Goal: Task Accomplishment & Management: Complete application form

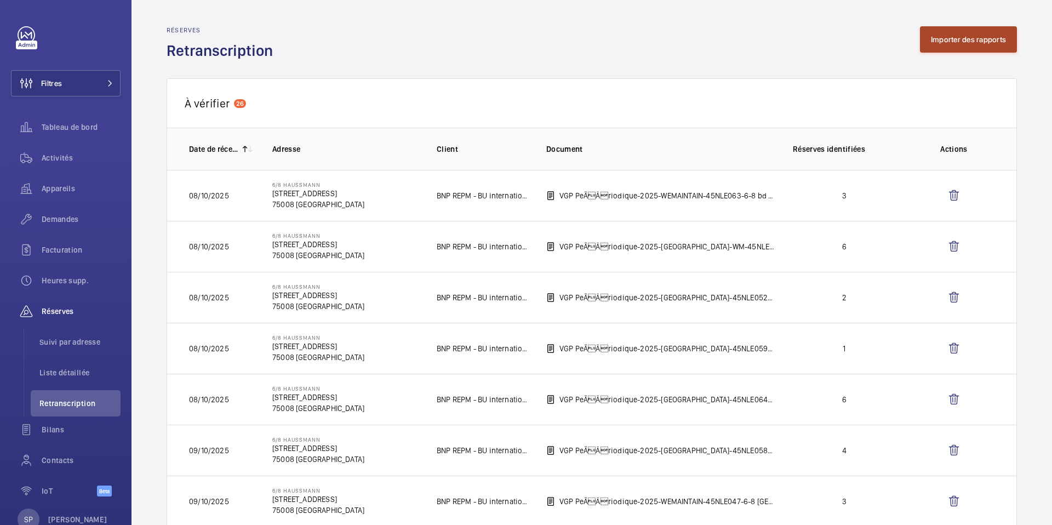
click at [953, 44] on button "Importer des rapports" at bounding box center [968, 39] width 97 height 26
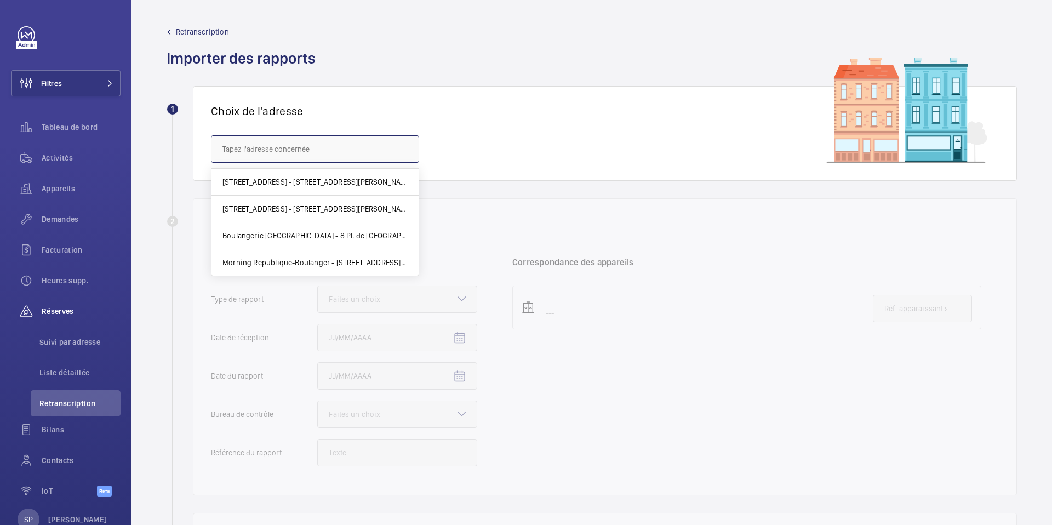
click at [322, 149] on input "text" at bounding box center [315, 148] width 208 height 27
paste input "[STREET_ADDRESS] Franc"
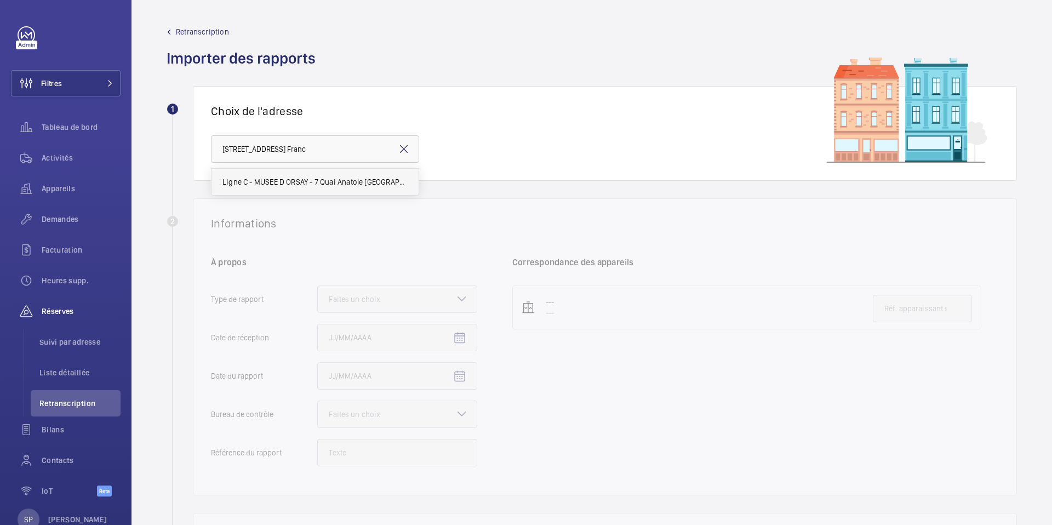
click at [293, 181] on span "Ligne C - MUSEE D ORSAY - 7 Quai Anatole [GEOGRAPHIC_DATA][PERSON_NAME]" at bounding box center [315, 181] width 185 height 11
type input "Ligne C - MUSEE D ORSAY - 7 Quai Anatole [GEOGRAPHIC_DATA][PERSON_NAME]"
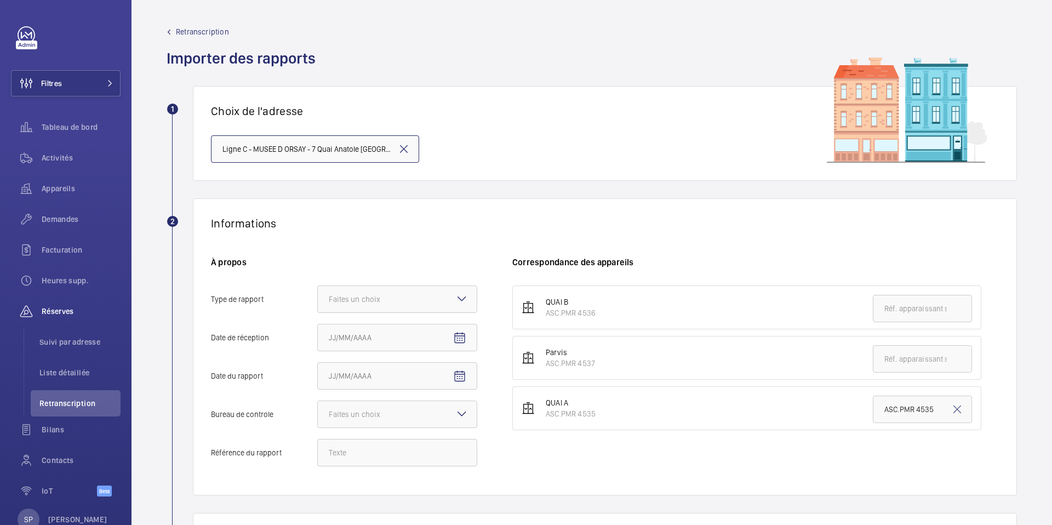
scroll to position [0, 33]
click at [409, 301] on div at bounding box center [397, 299] width 159 height 26
click at [318, 301] on input "Type de rapport Faites un choix" at bounding box center [318, 299] width 0 height 26
click at [391, 369] on div "Quinquennal" at bounding box center [397, 359] width 159 height 27
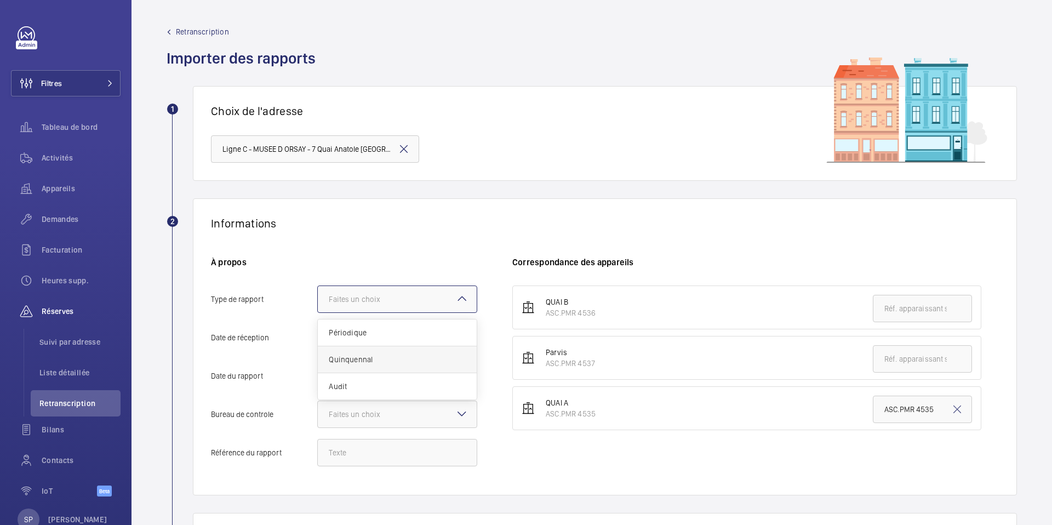
click at [318, 312] on input "Type de rapport Faites un choix Périodique Quinquennal Audit" at bounding box center [318, 299] width 0 height 26
click at [457, 342] on mat-icon "Open calendar" at bounding box center [459, 338] width 13 height 13
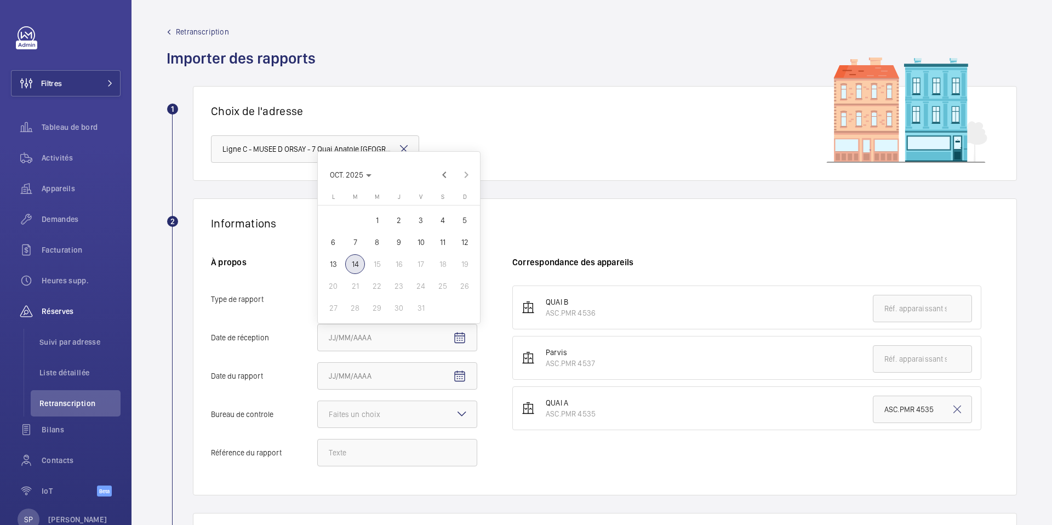
click at [377, 224] on span "1" at bounding box center [377, 220] width 20 height 20
type input "01/10/2025"
click at [437, 385] on input "Date du rapport" at bounding box center [397, 375] width 160 height 27
click at [455, 379] on mat-icon "Open calendar" at bounding box center [459, 376] width 13 height 13
click at [366, 210] on span "OCT. 2025" at bounding box center [351, 213] width 42 height 9
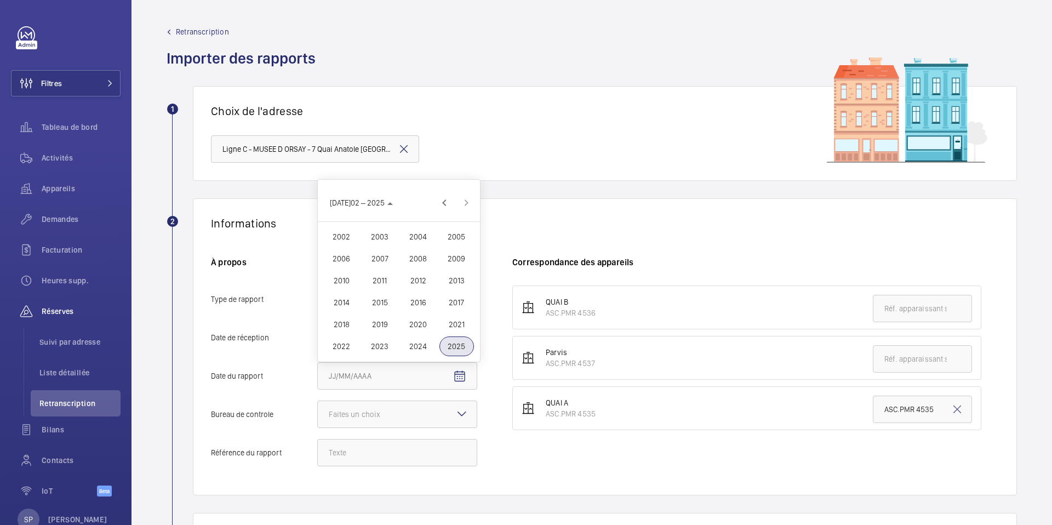
click at [455, 341] on span "2025" at bounding box center [457, 347] width 35 height 20
click at [415, 304] on span "MARS" at bounding box center [418, 303] width 35 height 20
click at [401, 260] on span "6" at bounding box center [399, 259] width 20 height 20
type input "06/03/2025"
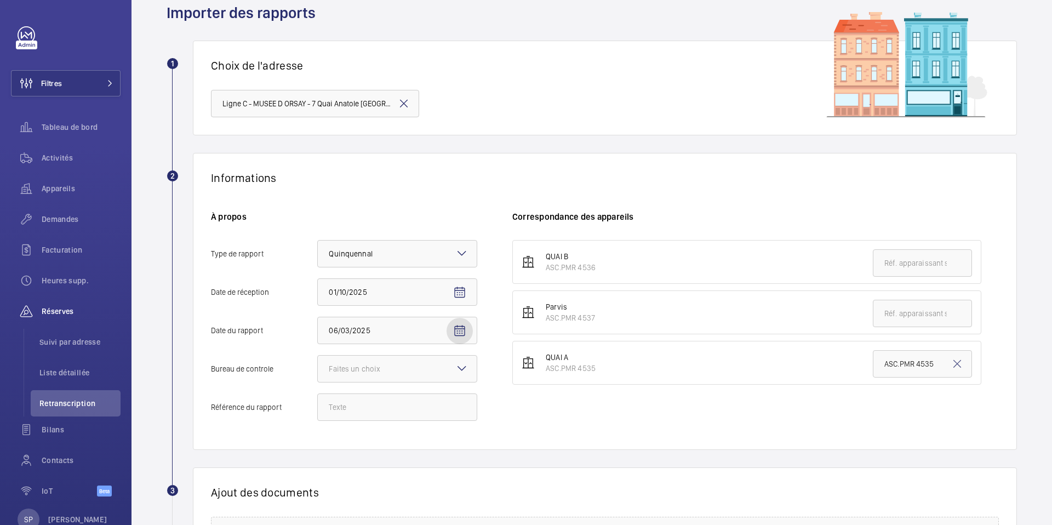
scroll to position [47, 0]
click at [415, 371] on div at bounding box center [397, 368] width 159 height 26
click at [318, 371] on input "[PERSON_NAME]ureau de controle Faites un choix Veritas Autre" at bounding box center [318, 368] width 0 height 26
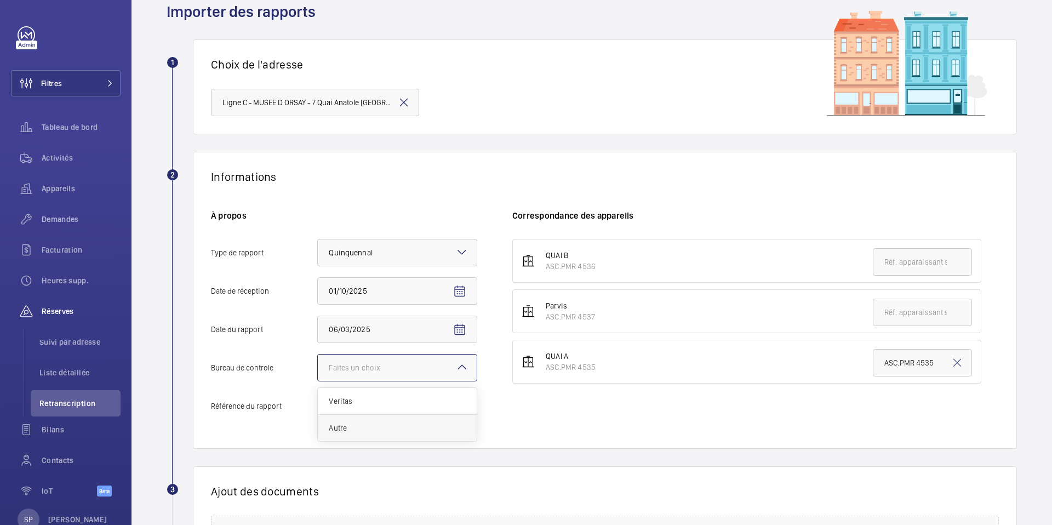
click at [377, 426] on span "Autre" at bounding box center [397, 428] width 137 height 11
click at [318, 381] on input "[PERSON_NAME]ureau de controle Faites un choix Veritas Autre" at bounding box center [318, 368] width 0 height 26
click at [343, 403] on input "Référence du rapport" at bounding box center [397, 405] width 160 height 27
paste input "N° 144731542501R002"
type input "N° 144731542501R002"
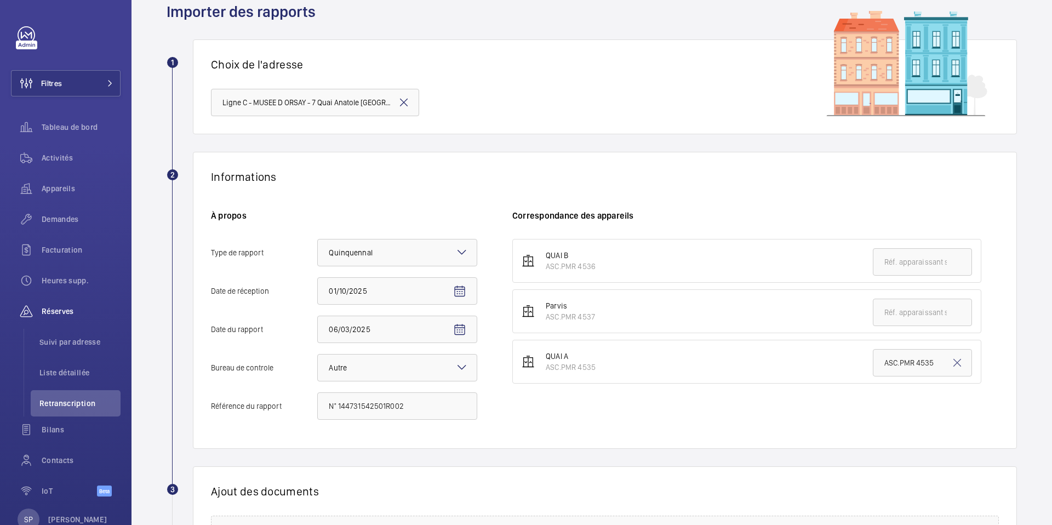
click at [641, 423] on div "QUAI B ASC.PMR 4536 Parvis ASC.PMR [STREET_ADDRESS] ASC.PMR 4535" at bounding box center [755, 335] width 487 height 192
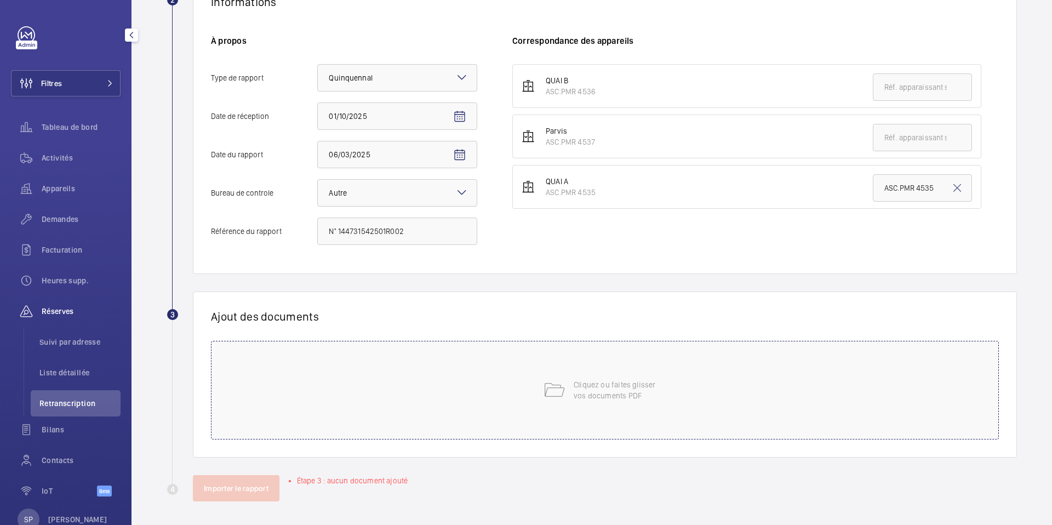
scroll to position [218, 0]
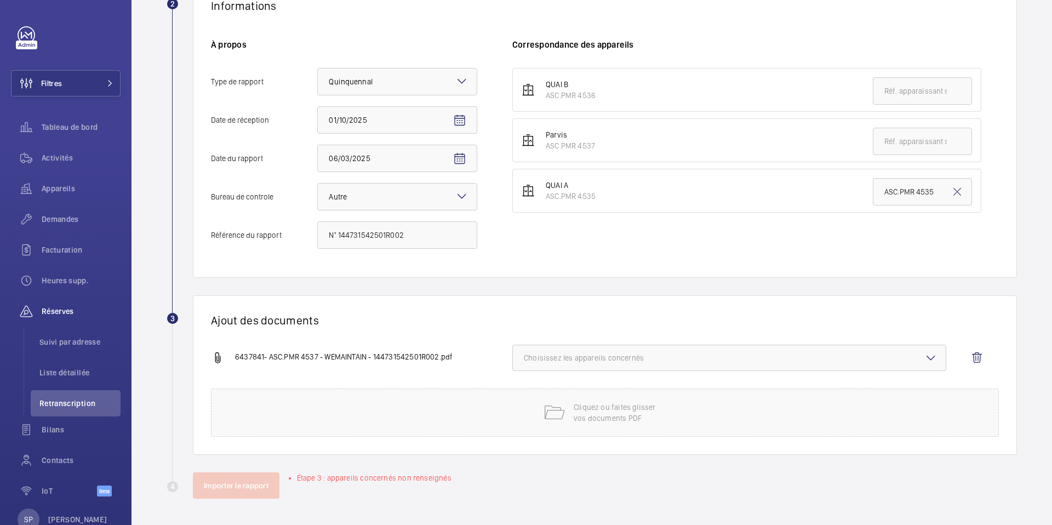
click at [608, 351] on button "Choisissez les appareils concernés" at bounding box center [729, 358] width 434 height 26
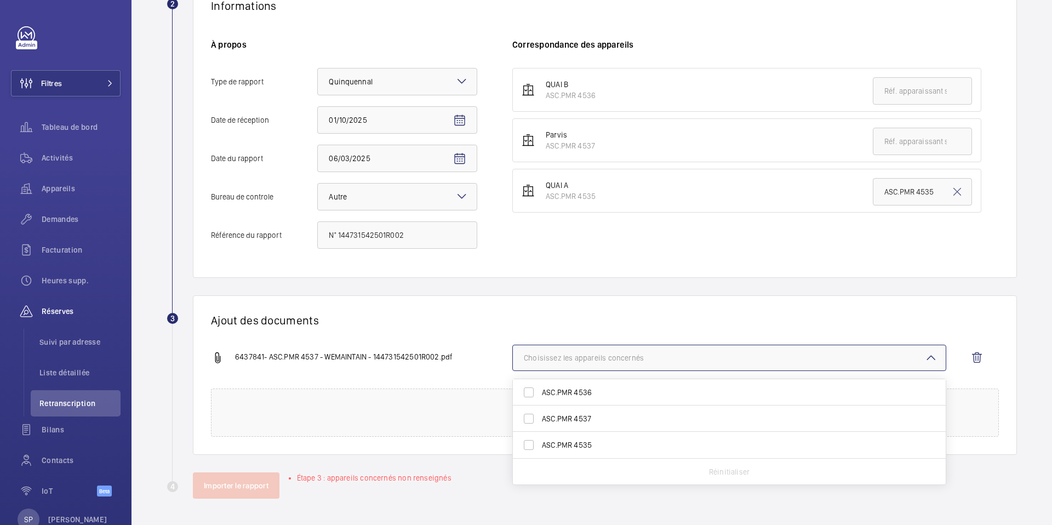
click at [571, 417] on span "ASC.PMR 4537" at bounding box center [730, 418] width 377 height 11
click at [540, 417] on input "ASC.PMR 4537" at bounding box center [529, 419] width 22 height 22
checkbox input "true"
click at [479, 307] on div "Ajout des documents 6437841- ASC.PMR 4537 - WEMAINTAIN - 144731542501R002.pdf 1…" at bounding box center [605, 374] width 824 height 159
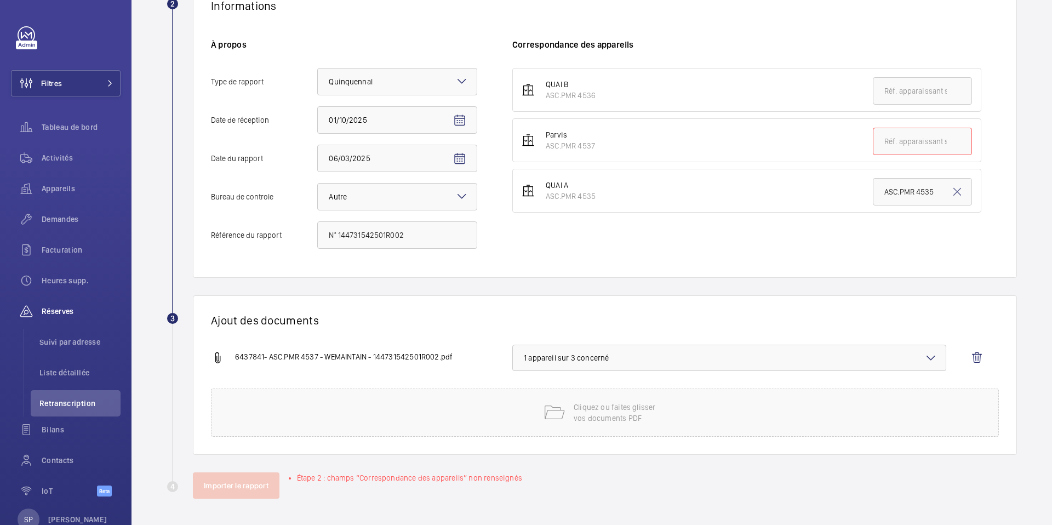
drag, startPoint x: 546, startPoint y: 146, endPoint x: 595, endPoint y: 145, distance: 48.2
click at [595, 145] on div "ASC.PMR 4537" at bounding box center [570, 145] width 49 height 11
copy div "ASC.PMR 4537"
click at [892, 140] on input "text" at bounding box center [922, 141] width 99 height 27
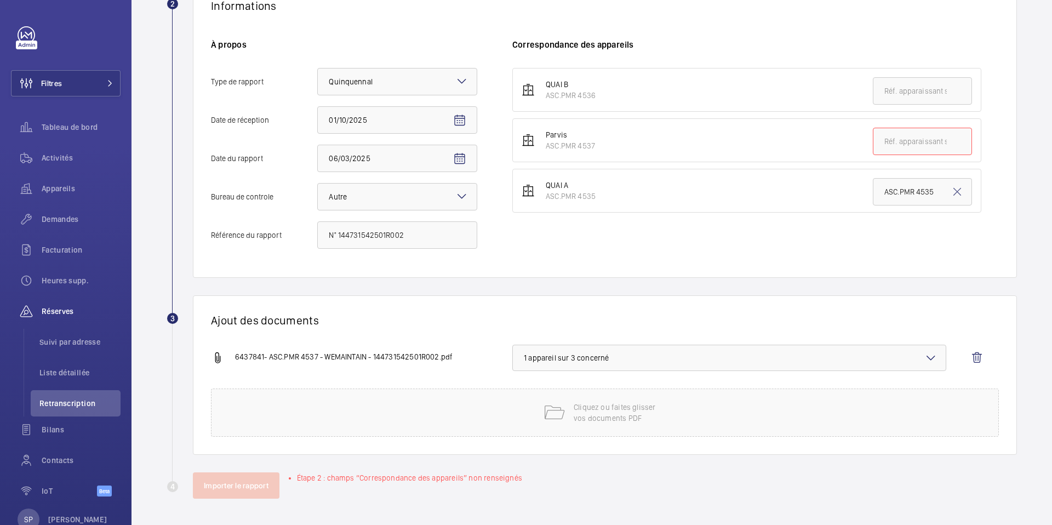
paste input "ASC.PMR 4537"
type input "ASC.PMR 4537"
click at [211, 491] on button "Importer le rapport" at bounding box center [236, 485] width 87 height 26
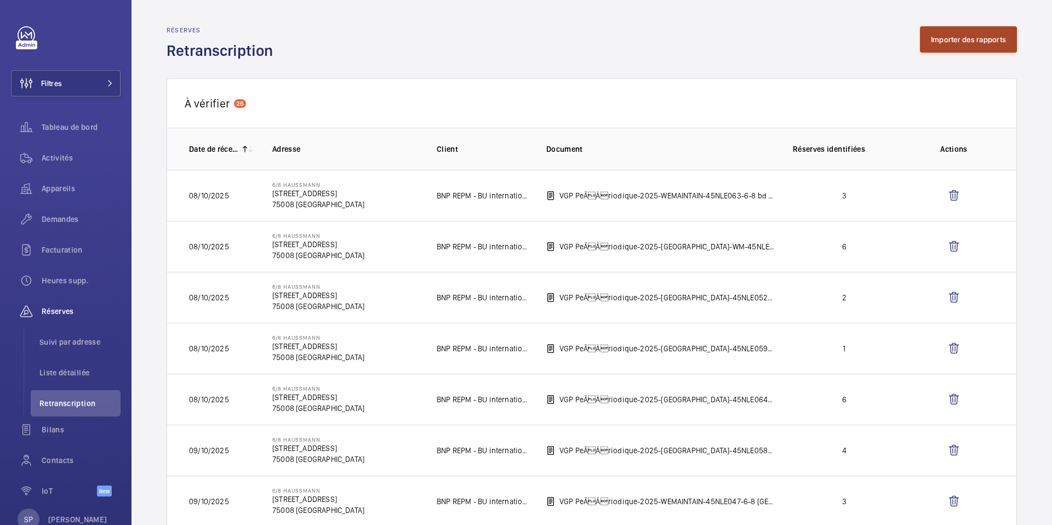
click at [957, 44] on button "Importer des rapports" at bounding box center [968, 39] width 97 height 26
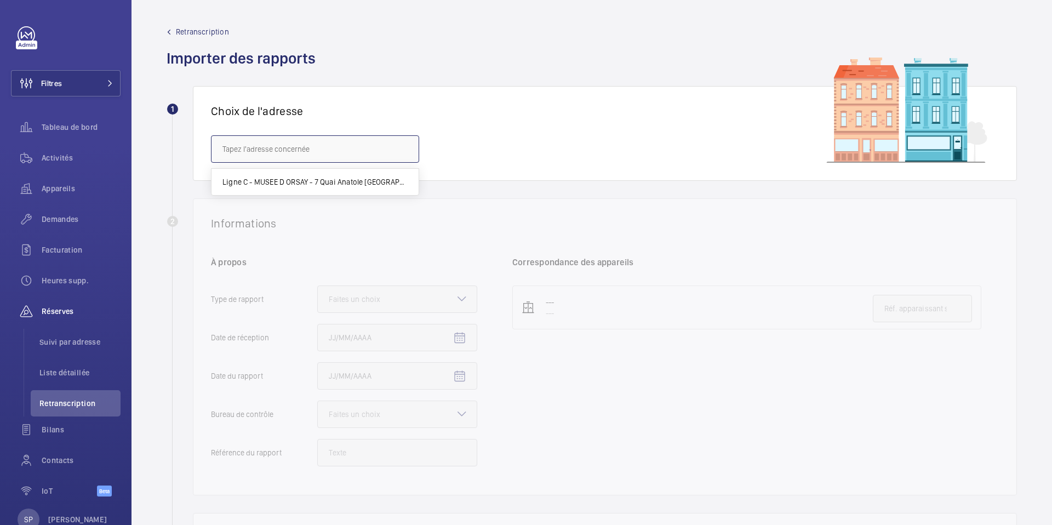
click at [344, 138] on input "text" at bounding box center [315, 148] width 208 height 27
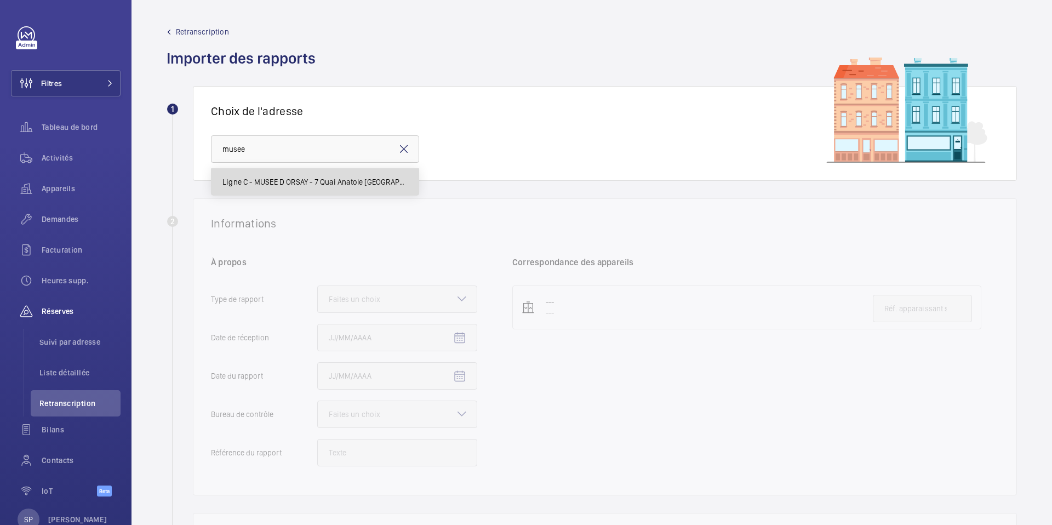
click at [256, 187] on mat-option "Ligne C - MUSEE D ORSAY - 7 Quai Anatole [GEOGRAPHIC_DATA][PERSON_NAME]" at bounding box center [315, 182] width 207 height 26
type input "Ligne C - MUSEE D ORSAY - 7 Quai Anatole [GEOGRAPHIC_DATA][PERSON_NAME]"
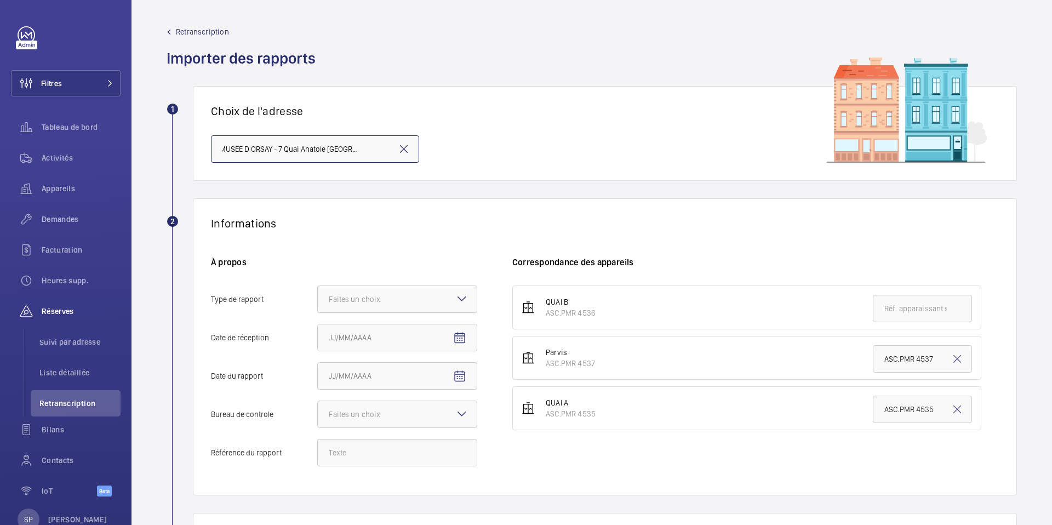
click at [366, 299] on div "Faites un choix" at bounding box center [368, 299] width 79 height 11
click at [318, 299] on input "Type de rapport Faites un choix" at bounding box center [318, 299] width 0 height 26
click at [341, 360] on span "Quinquennal" at bounding box center [397, 359] width 137 height 11
click at [318, 312] on input "Type de rapport Faites un choix Périodique Quinquennal Audit" at bounding box center [318, 299] width 0 height 26
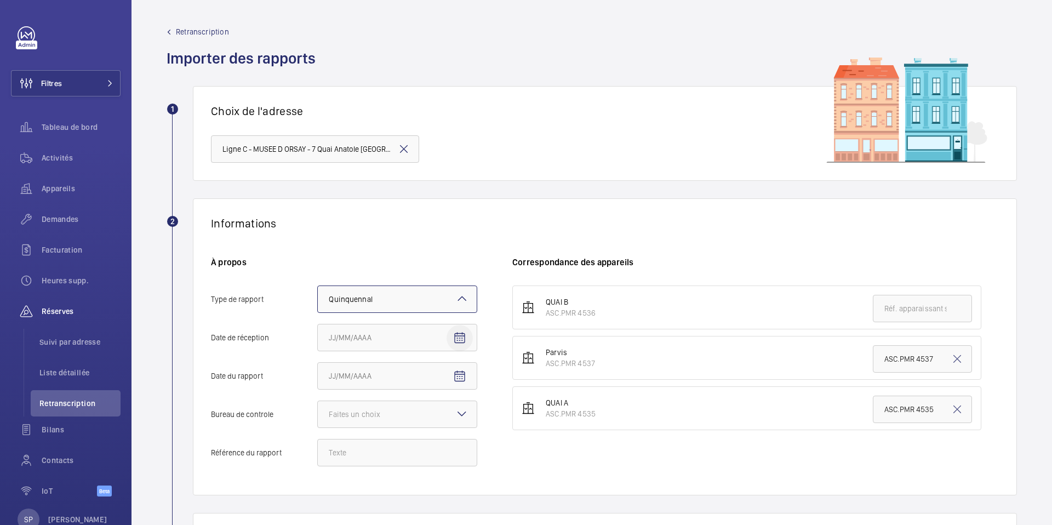
click at [458, 339] on mat-icon "Open calendar" at bounding box center [459, 338] width 13 height 13
click at [378, 216] on span "1" at bounding box center [377, 220] width 20 height 20
type input "01/10/2025"
click at [465, 376] on mat-icon "Open calendar" at bounding box center [459, 376] width 13 height 13
click at [342, 215] on span "OCT. 2025" at bounding box center [346, 213] width 33 height 9
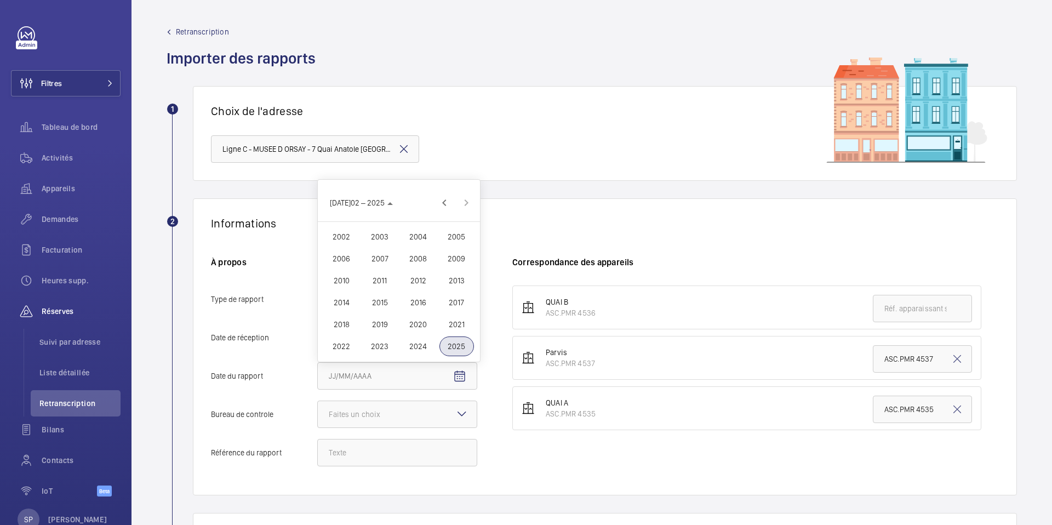
click at [465, 347] on span "2025" at bounding box center [457, 347] width 35 height 20
click at [414, 302] on span "MARS" at bounding box center [418, 303] width 35 height 20
click at [405, 258] on span "6" at bounding box center [399, 259] width 20 height 20
type input "06/03/2025"
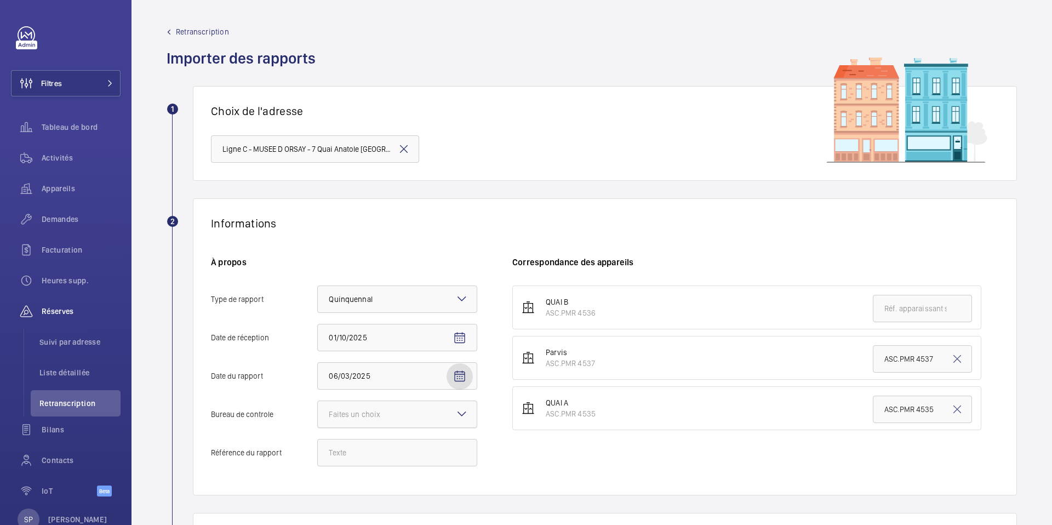
click at [382, 414] on div "Faites un choix" at bounding box center [368, 414] width 79 height 11
click at [318, 414] on input "Bureau de controle Faites un choix" at bounding box center [318, 414] width 0 height 26
click at [341, 485] on div "Autre" at bounding box center [397, 474] width 159 height 26
click at [318, 428] on input "[PERSON_NAME]ureau de controle Faites un choix Veritas Autre" at bounding box center [318, 414] width 0 height 26
click at [340, 449] on input "Référence du rapport" at bounding box center [397, 452] width 160 height 27
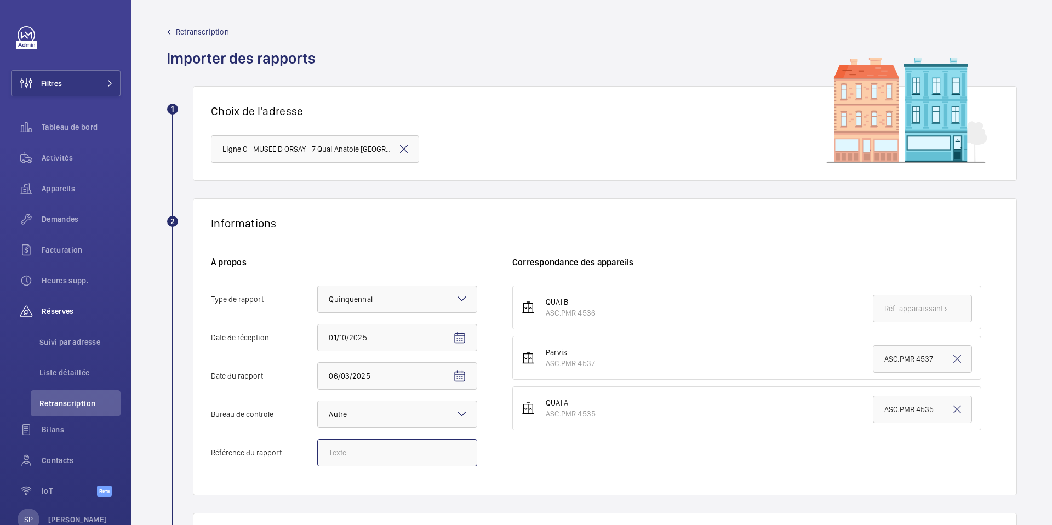
paste input "N° 144731542501R003"
type input "N° 144731542501R003"
click at [533, 467] on div "QUAI B ASC.PMR 4536 Parvis ASC.PMR 4537 ASC.PMR 4537 QUAI A ASC.PMR 4535 ASC.PM…" at bounding box center [755, 382] width 487 height 192
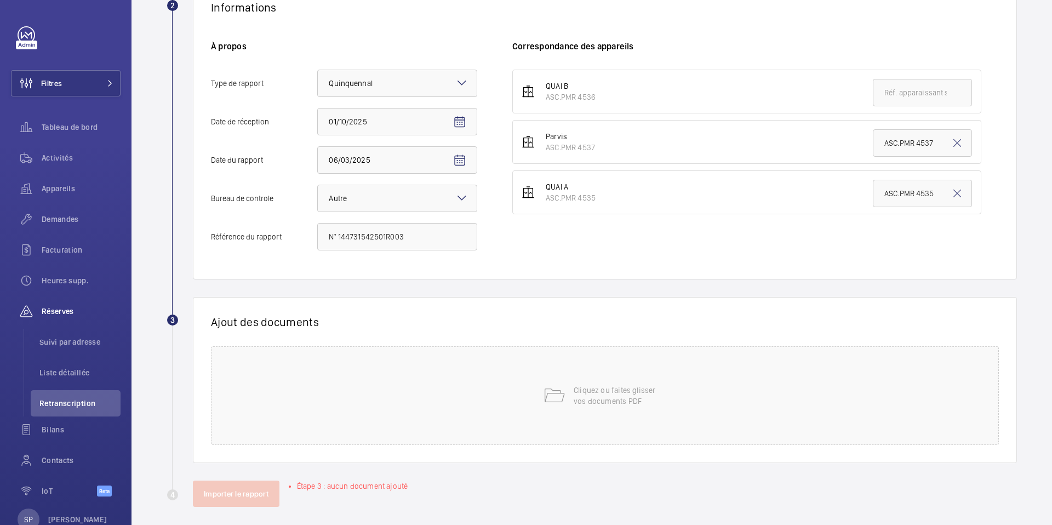
scroll to position [219, 0]
click at [470, 372] on div "Cliquez ou faites glisser vos documents PDF" at bounding box center [605, 393] width 788 height 99
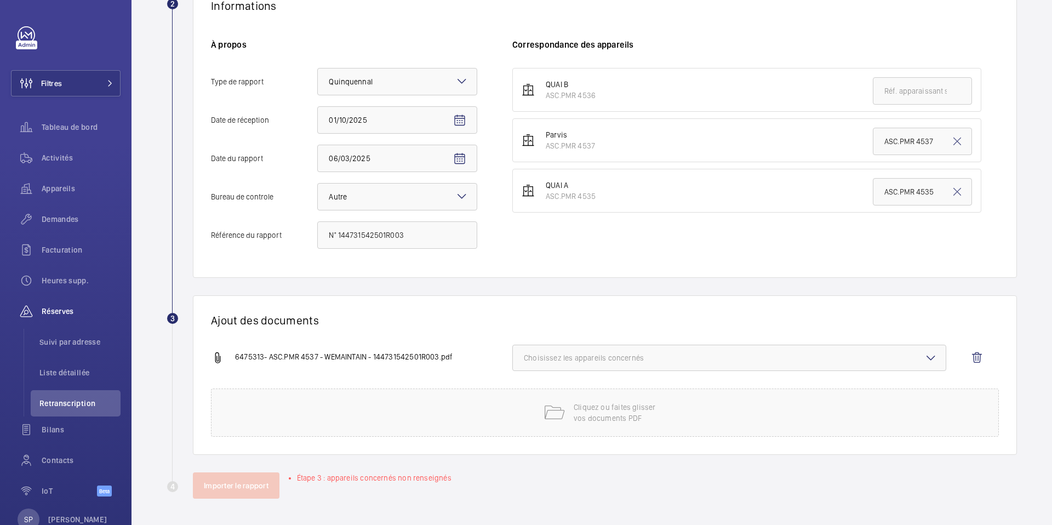
click at [698, 360] on span "Choisissez les appareils concernés" at bounding box center [729, 357] width 411 height 11
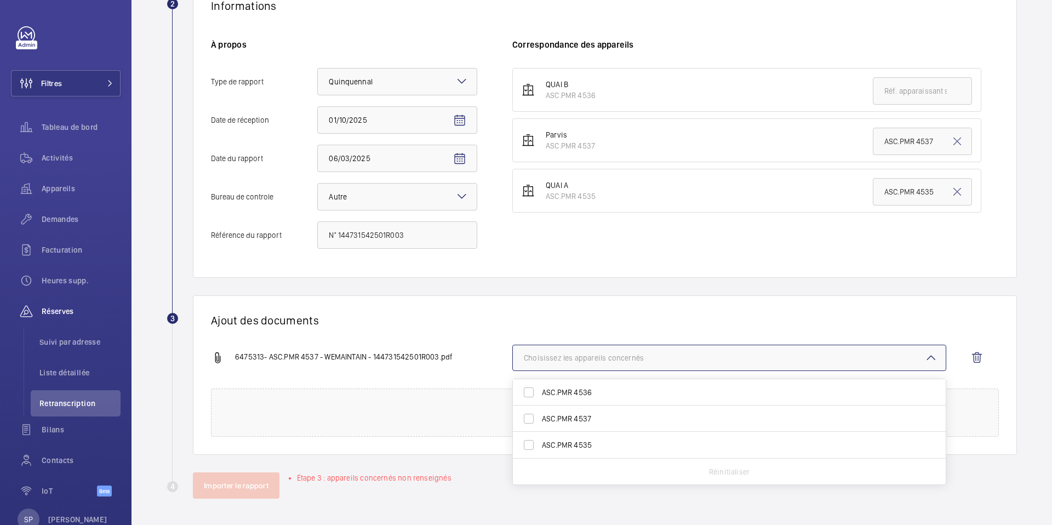
click at [610, 420] on span "ASC.PMR 4537" at bounding box center [730, 418] width 377 height 11
click at [540, 420] on input "ASC.PMR 4537" at bounding box center [529, 419] width 22 height 22
checkbox input "true"
click at [462, 346] on div "6475313- ASC.PMR 4537 - WEMAINTAIN - 144731542501R003.pdf 1 appareil sur 3 conc…" at bounding box center [600, 367] width 779 height 44
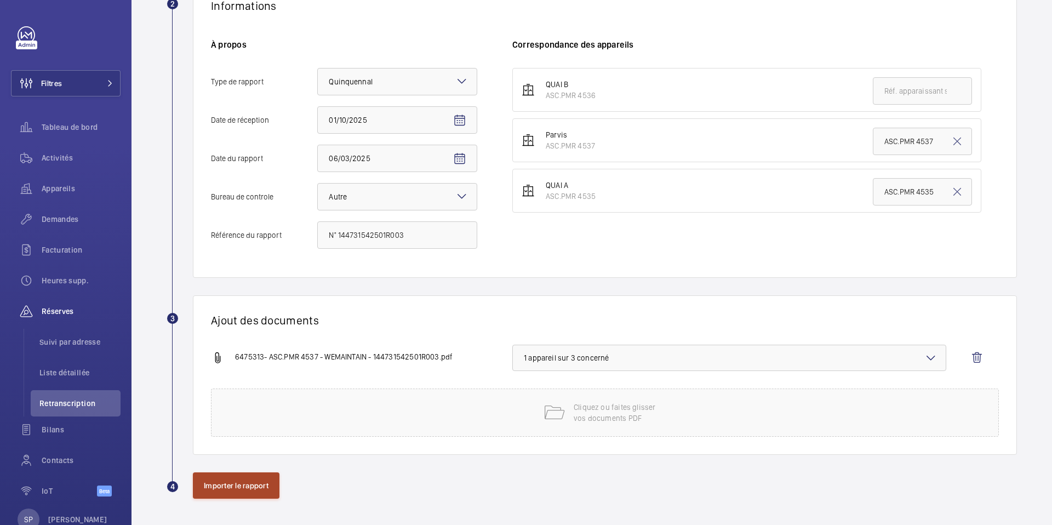
click at [240, 494] on button "Importer le rapport" at bounding box center [236, 485] width 87 height 26
